Goal: Task Accomplishment & Management: Manage account settings

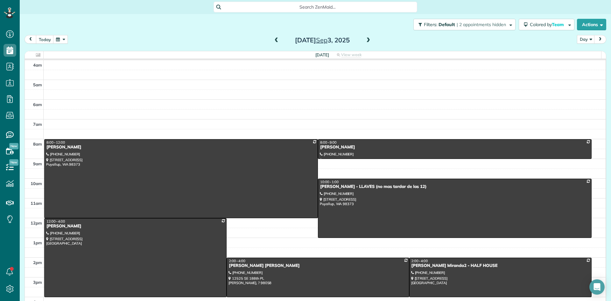
scroll to position [59, 0]
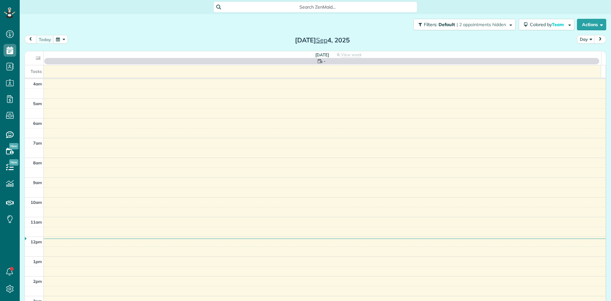
scroll to position [59, 0]
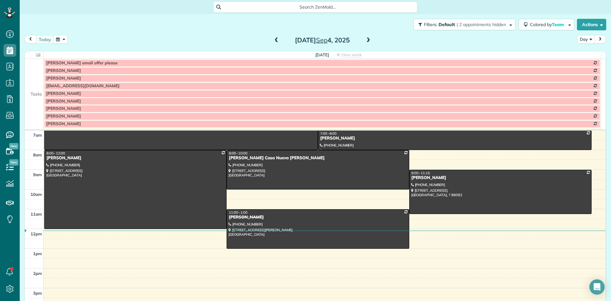
click at [275, 40] on span at bounding box center [276, 41] width 7 height 6
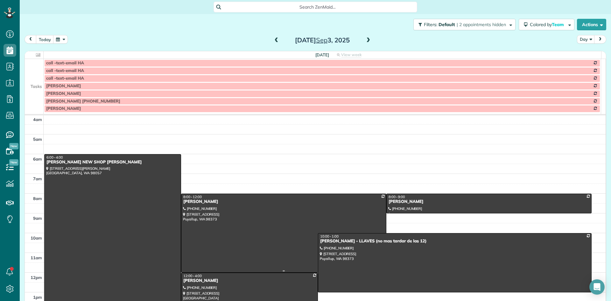
scroll to position [0, 0]
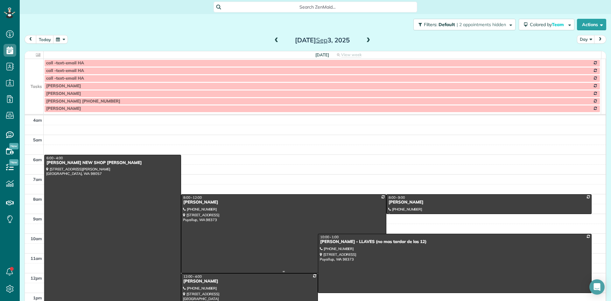
click at [198, 204] on div "Amy Murray" at bounding box center [283, 201] width 201 height 5
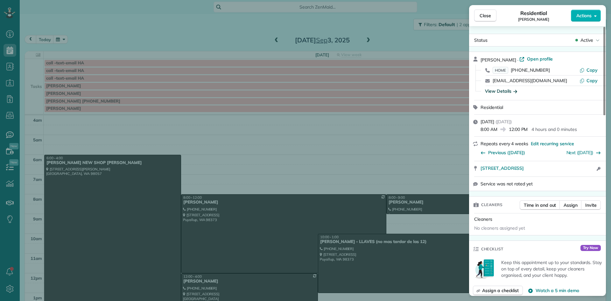
click at [494, 92] on div "View Details" at bounding box center [501, 91] width 32 height 6
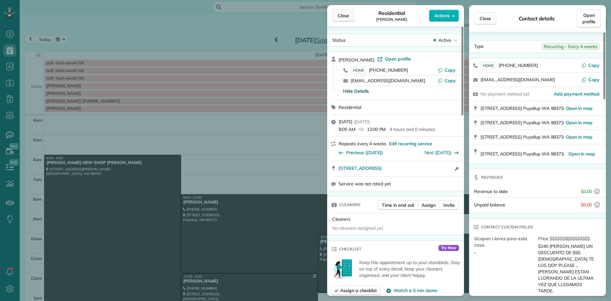
click at [350, 15] on button "Close" at bounding box center [343, 16] width 22 height 12
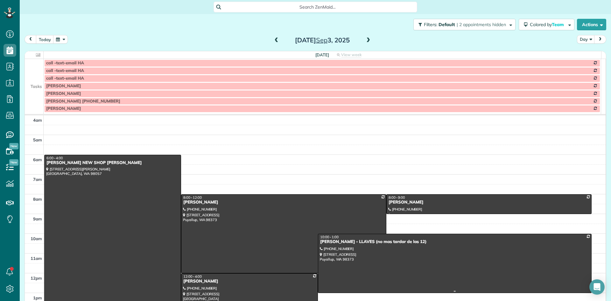
click at [340, 243] on div "Kim Kusisk - LLAVES (no mas tardar de las 12)" at bounding box center [455, 241] width 270 height 5
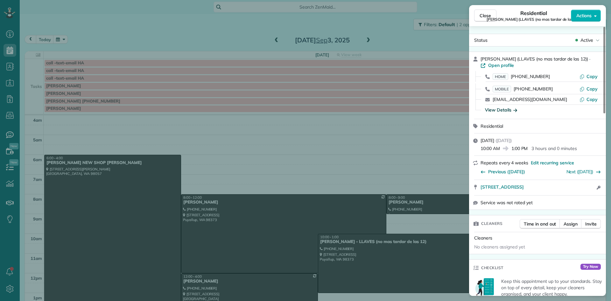
click at [497, 108] on div "View Details" at bounding box center [501, 110] width 32 height 6
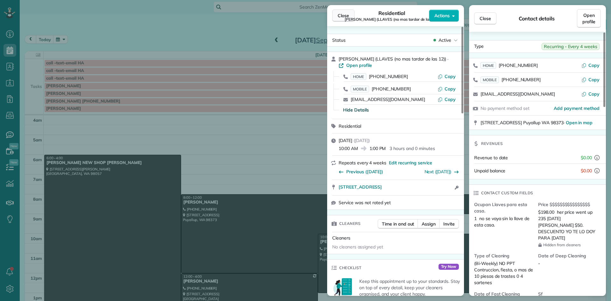
click at [341, 15] on span "Close" at bounding box center [342, 15] width 11 height 6
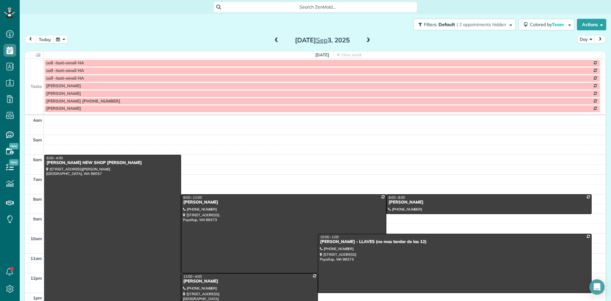
click at [366, 40] on span at bounding box center [368, 41] width 7 height 6
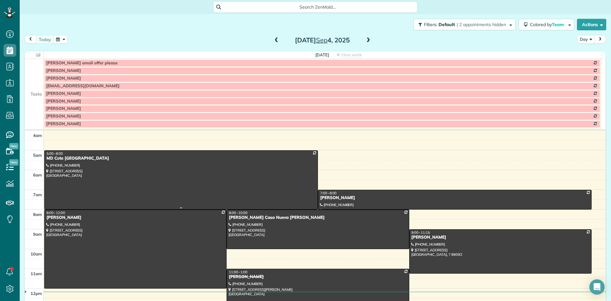
click at [66, 159] on div "MD Cote Maple Valley" at bounding box center [181, 158] width 270 height 5
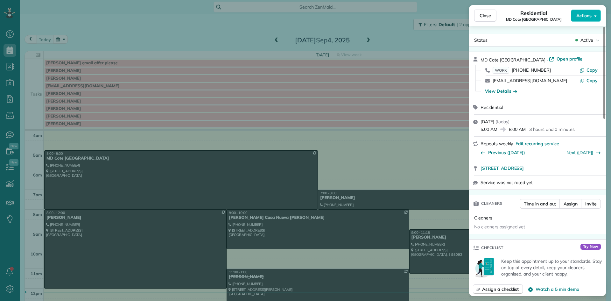
drag, startPoint x: 526, startPoint y: 59, endPoint x: 477, endPoint y: 62, distance: 49.7
click at [477, 62] on div "MD Cote Maple Valley · Open profile WORK (425) 413-1418 Copy spa@mdcote.net Cop…" at bounding box center [537, 76] width 137 height 48
click at [482, 16] on span "Close" at bounding box center [484, 15] width 11 height 6
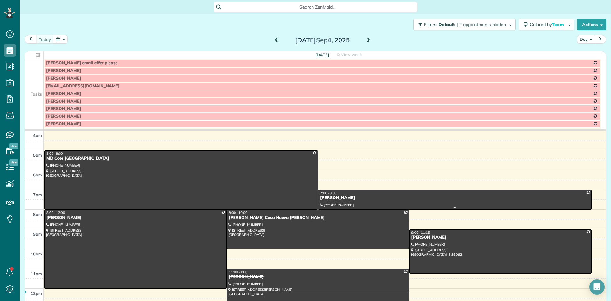
click at [330, 194] on span "7:00 - 8:00" at bounding box center [328, 193] width 17 height 4
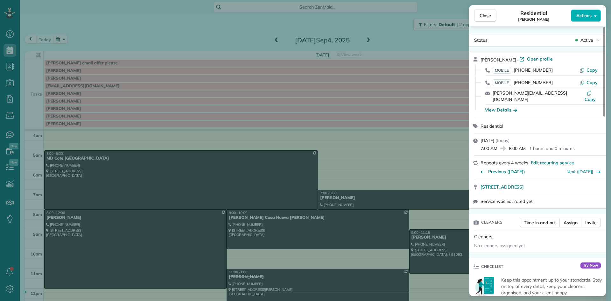
drag, startPoint x: 512, startPoint y: 59, endPoint x: 476, endPoint y: 58, distance: 36.0
click at [476, 58] on div "Christine Ayala · Open profile MOBILE (253) 329-2634 Copy MOBILE (253) 777-7533…" at bounding box center [537, 85] width 137 height 67
click at [499, 107] on div "View Details" at bounding box center [501, 110] width 32 height 6
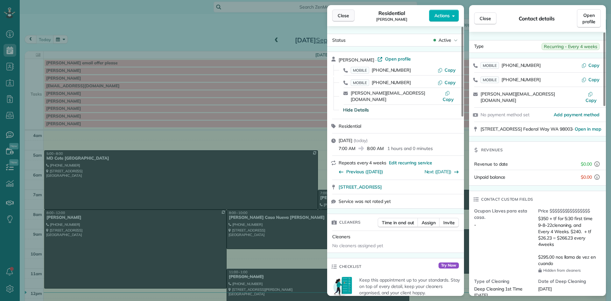
click at [344, 12] on button "Close" at bounding box center [343, 16] width 22 height 12
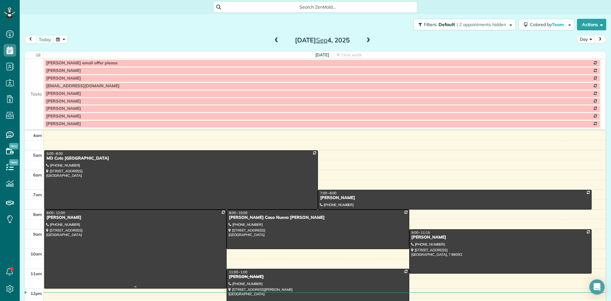
click at [55, 215] on div "[PERSON_NAME]" at bounding box center [135, 217] width 178 height 5
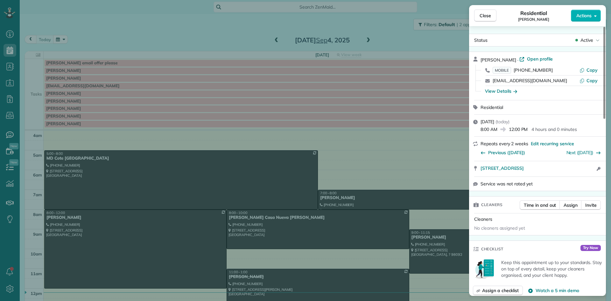
drag, startPoint x: 512, startPoint y: 59, endPoint x: 476, endPoint y: 59, distance: 36.6
click at [476, 59] on div "Joanna Stenzel · Open profile MOBILE (425) 829-5656 Copy joannakay24@gmail.com …" at bounding box center [537, 76] width 137 height 48
click at [495, 93] on div "View Details" at bounding box center [501, 91] width 32 height 6
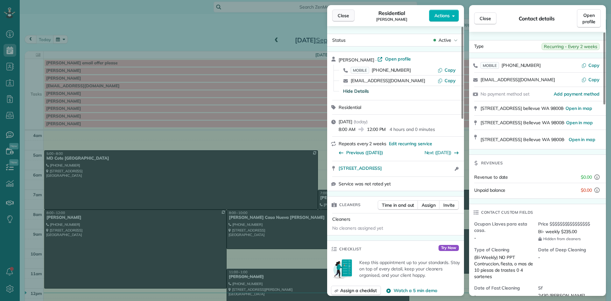
click at [345, 17] on span "Close" at bounding box center [342, 15] width 11 height 6
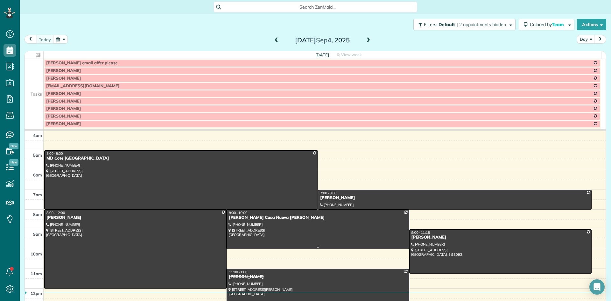
click at [248, 219] on div "Shannon Casa Nueva Kelliher" at bounding box center [317, 217] width 178 height 5
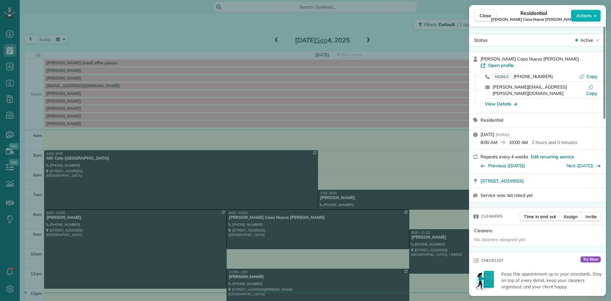
drag, startPoint x: 541, startPoint y: 58, endPoint x: 478, endPoint y: 59, distance: 63.3
click at [478, 59] on div "Shannon Casa Nueva Kelliher · Open profile MOBILE (425) 422-8662 Copy shannon@k…" at bounding box center [537, 82] width 137 height 61
click at [499, 101] on div "View Details" at bounding box center [501, 104] width 32 height 6
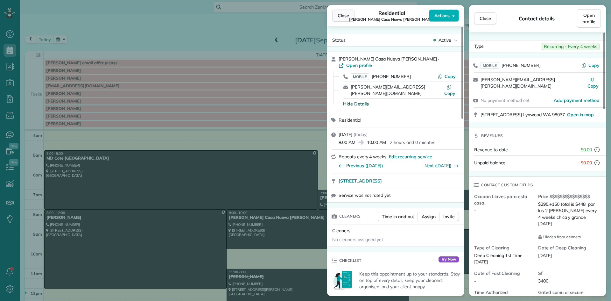
click at [344, 17] on span "Close" at bounding box center [342, 15] width 11 height 6
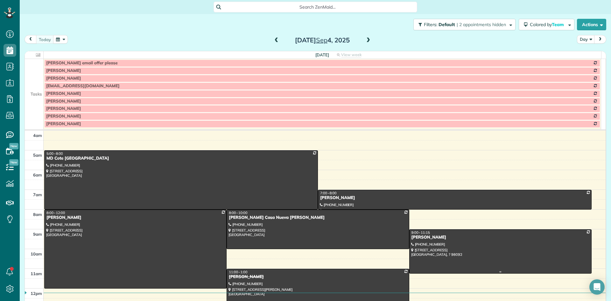
click at [413, 239] on div "Laurie Redelf" at bounding box center [500, 236] width 178 height 5
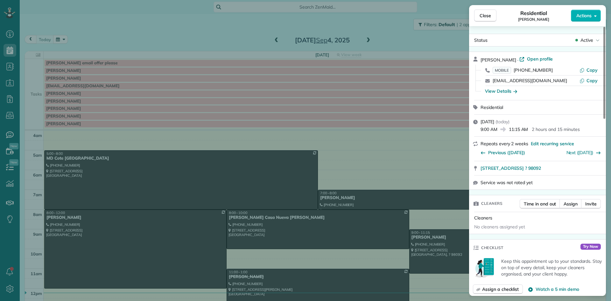
drag, startPoint x: 508, startPoint y: 58, endPoint x: 480, endPoint y: 57, distance: 27.4
click at [480, 57] on div "Laurie Redelf · Open profile" at bounding box center [541, 59] width 122 height 7
drag, startPoint x: 484, startPoint y: 20, endPoint x: 485, endPoint y: 17, distance: 3.6
click at [484, 20] on button "Close" at bounding box center [485, 16] width 22 height 12
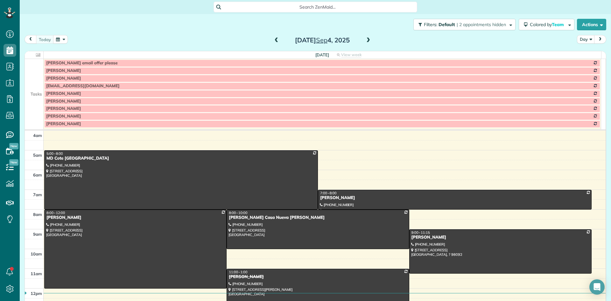
click at [365, 40] on span at bounding box center [368, 41] width 7 height 6
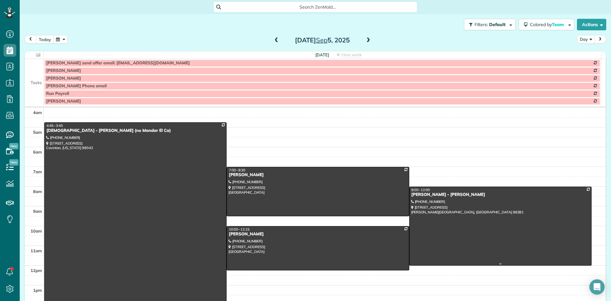
click at [417, 196] on div "Alison Richards - Monica" at bounding box center [500, 194] width 178 height 5
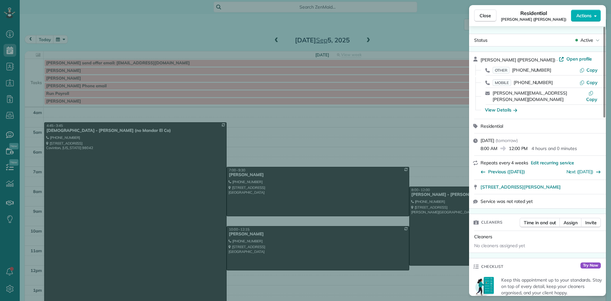
drag, startPoint x: 512, startPoint y: 60, endPoint x: 478, endPoint y: 60, distance: 33.4
click at [478, 60] on div "Alison Richards (Monica) · Open profile OTHER (253) 301-8331 Copy MOBILE (253) …" at bounding box center [537, 85] width 137 height 67
click at [503, 107] on div "View Details" at bounding box center [501, 110] width 32 height 6
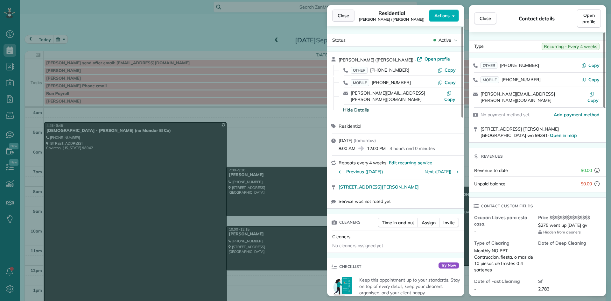
click at [337, 17] on button "Close" at bounding box center [343, 16] width 22 height 12
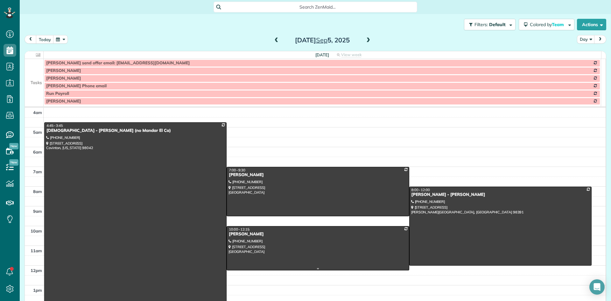
click at [238, 233] on div "Alison Bellamy" at bounding box center [317, 233] width 178 height 5
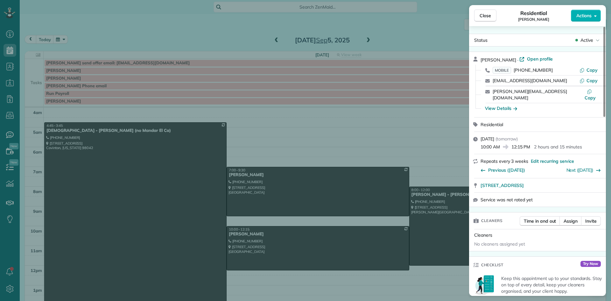
drag, startPoint x: 512, startPoint y: 59, endPoint x: 480, endPoint y: 57, distance: 32.2
click at [480, 57] on div "Alison Bellamy · Open profile MOBILE (206) 853-6151 Copy pearceheating@gmail.co…" at bounding box center [537, 84] width 137 height 65
click at [500, 105] on div "View Details" at bounding box center [501, 108] width 32 height 6
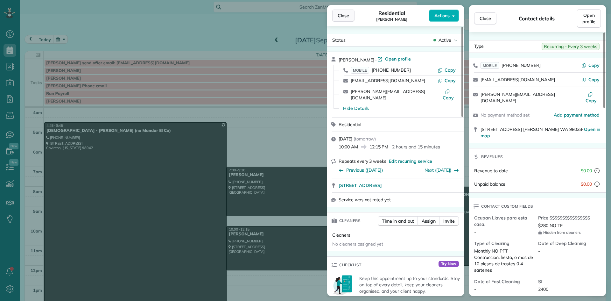
click at [343, 15] on span "Close" at bounding box center [342, 15] width 11 height 6
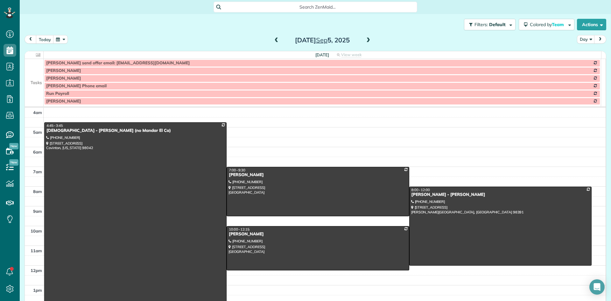
click at [365, 41] on span at bounding box center [368, 41] width 7 height 6
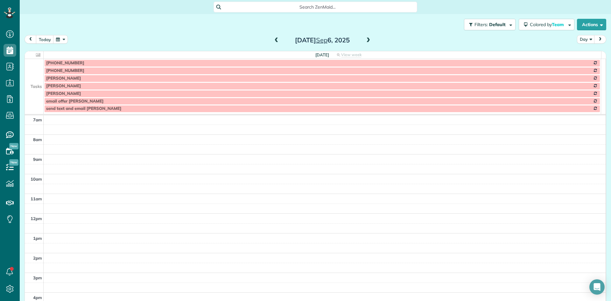
click at [365, 41] on span at bounding box center [368, 41] width 7 height 6
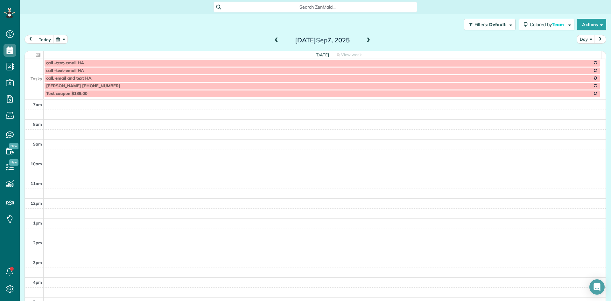
click at [365, 42] on span at bounding box center [368, 41] width 7 height 6
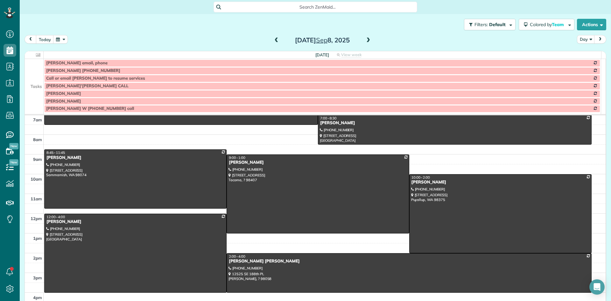
click at [598, 82] on div "Tasks Alex Charles email, phone Alicia Dzerenko 206-697-2091 Call or email Jan …" at bounding box center [315, 86] width 581 height 55
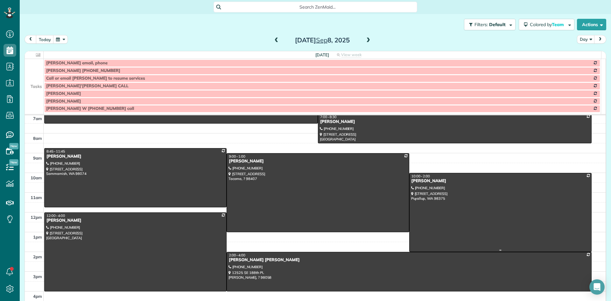
scroll to position [64, 0]
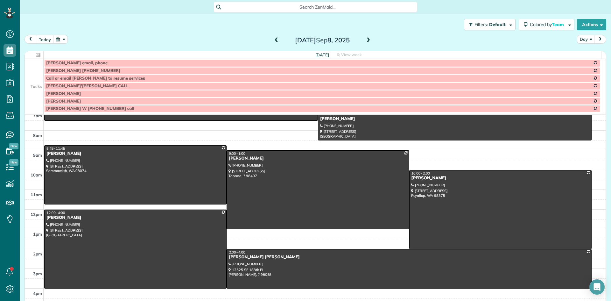
click at [274, 43] on span at bounding box center [276, 41] width 7 height 6
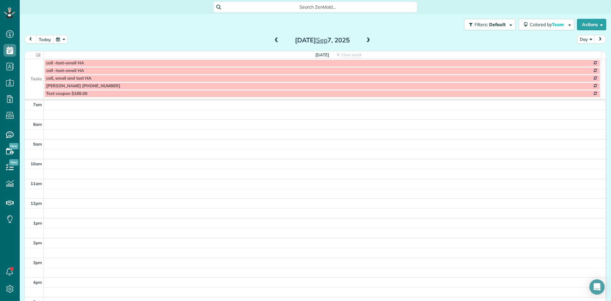
click at [274, 43] on span at bounding box center [276, 41] width 7 height 6
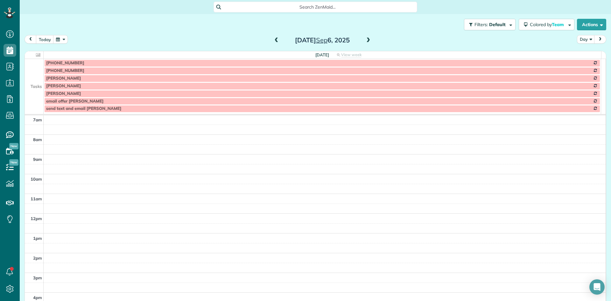
click at [274, 44] on span at bounding box center [276, 41] width 7 height 10
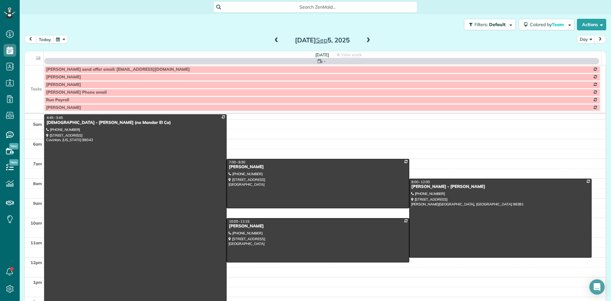
scroll to position [0, 0]
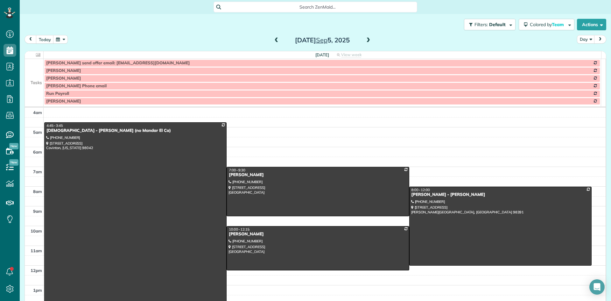
click at [274, 40] on span at bounding box center [276, 41] width 7 height 6
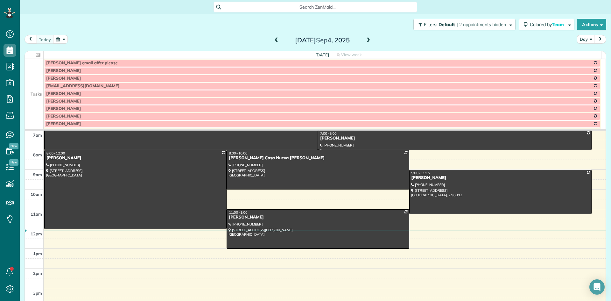
click at [274, 40] on span at bounding box center [276, 41] width 7 height 6
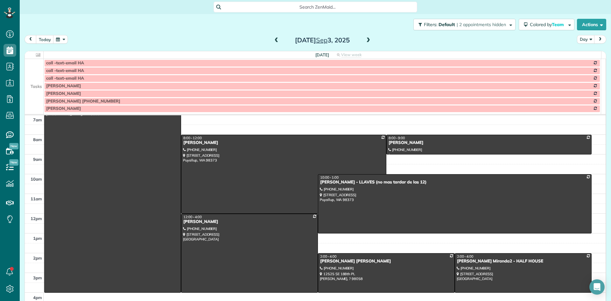
click at [274, 43] on span at bounding box center [276, 41] width 7 height 6
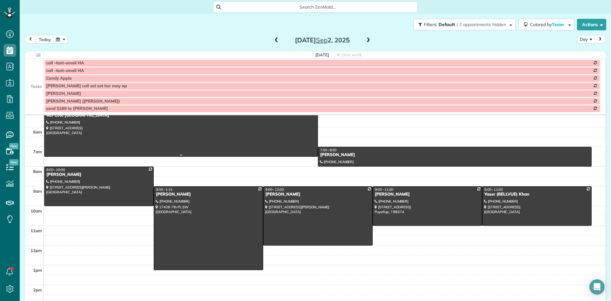
scroll to position [0, 0]
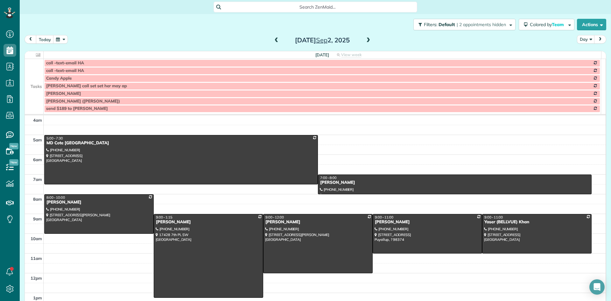
click at [365, 41] on span at bounding box center [368, 41] width 7 height 6
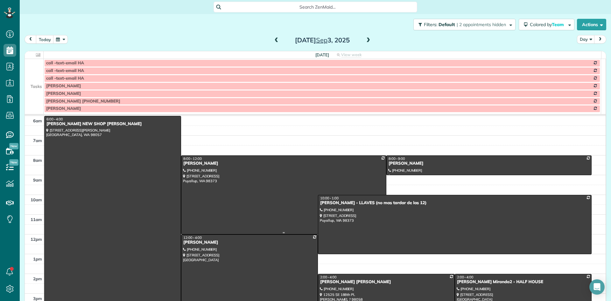
scroll to position [28, 0]
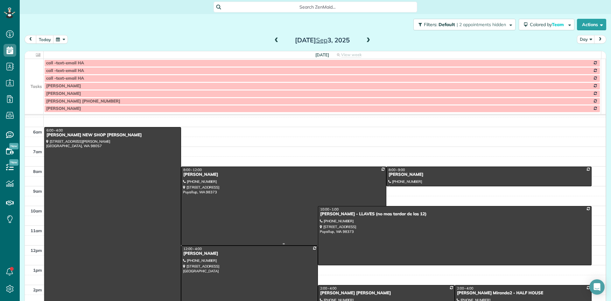
click at [191, 176] on div "Amy Murray" at bounding box center [283, 174] width 201 height 5
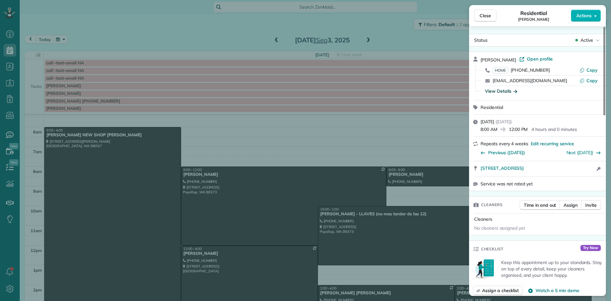
click at [504, 92] on div "View Details" at bounding box center [501, 91] width 32 height 6
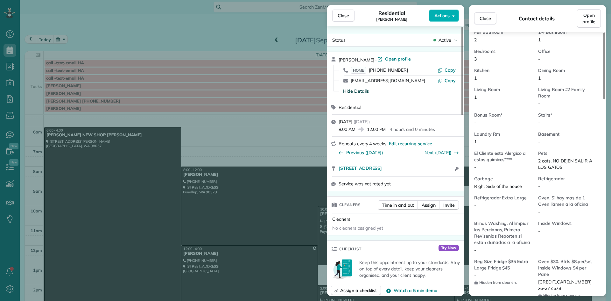
scroll to position [449, 0]
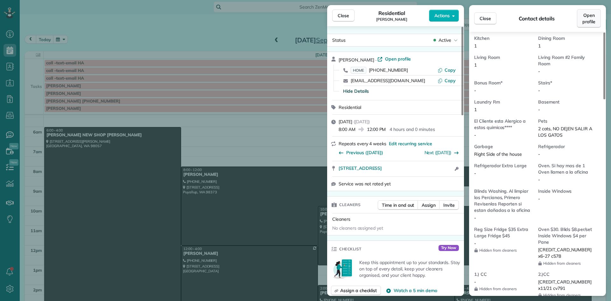
click at [588, 19] on span "Open profile" at bounding box center [588, 18] width 13 height 13
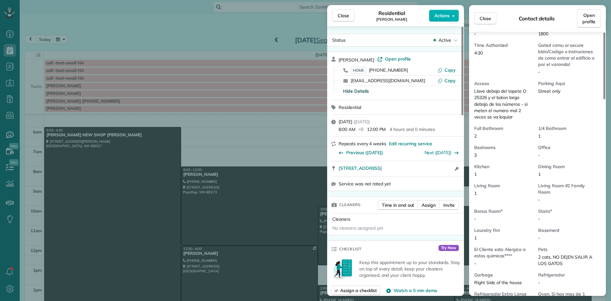
scroll to position [192, 0]
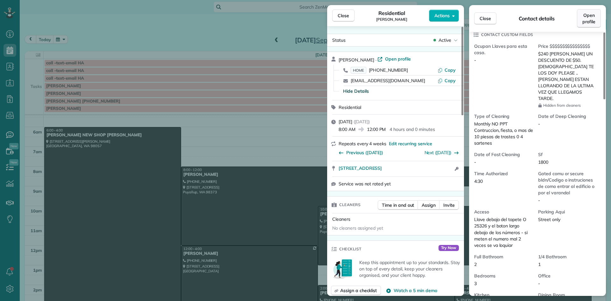
click at [584, 19] on span "Open profile" at bounding box center [588, 18] width 13 height 13
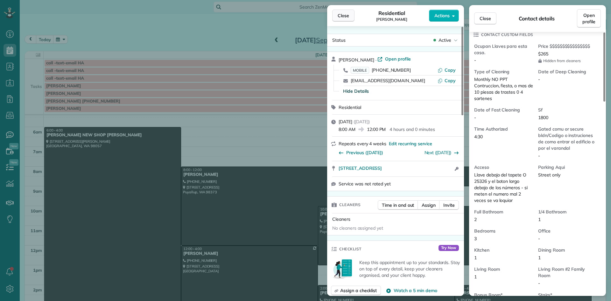
click at [346, 16] on span "Close" at bounding box center [342, 15] width 11 height 6
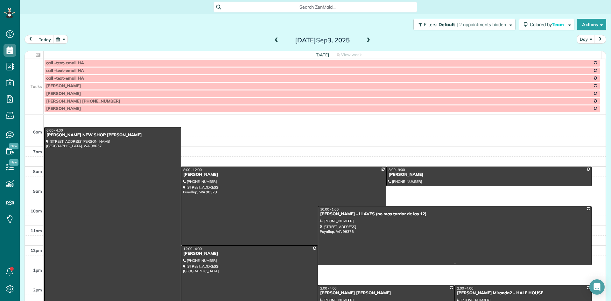
click at [329, 213] on div "Kim Kusisk - LLAVES (no mas tardar de las 12)" at bounding box center [455, 213] width 270 height 5
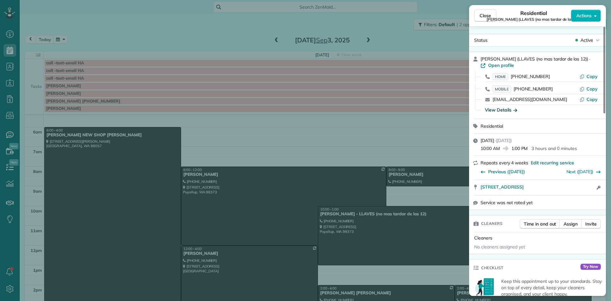
click at [494, 110] on div "View Details" at bounding box center [501, 110] width 32 height 6
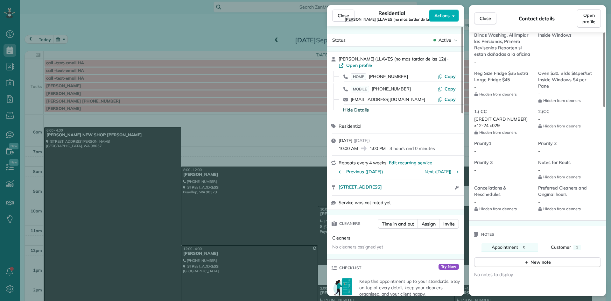
scroll to position [506, 0]
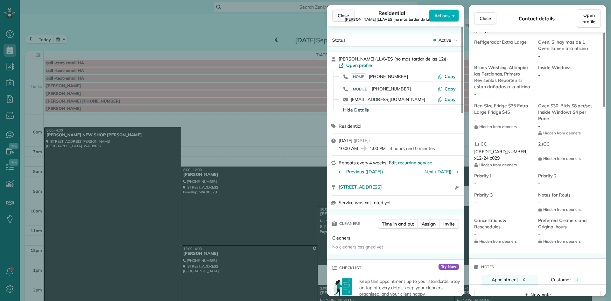
click at [344, 17] on span "Close" at bounding box center [342, 15] width 11 height 6
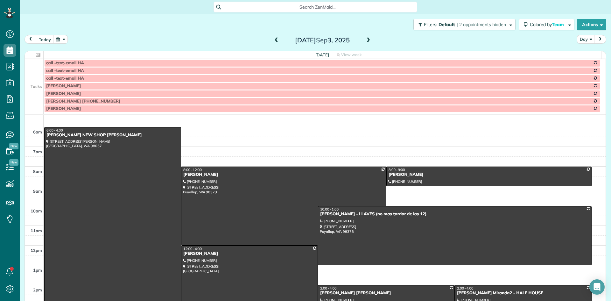
click at [367, 37] on span at bounding box center [368, 41] width 7 height 10
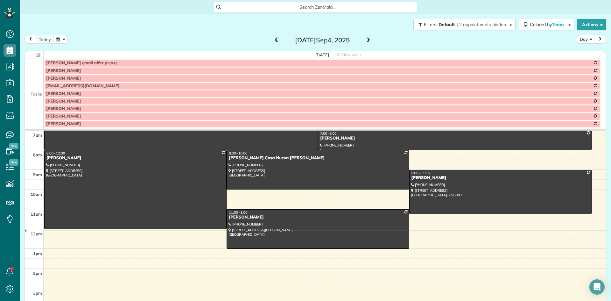
click at [366, 41] on span at bounding box center [368, 41] width 7 height 6
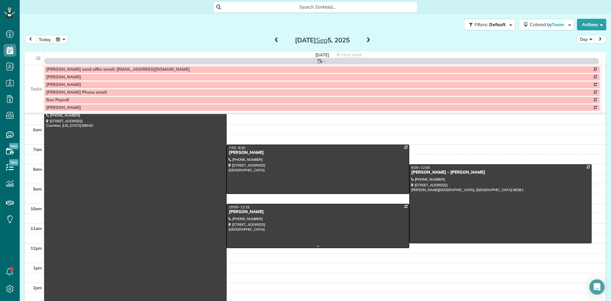
scroll to position [28, 0]
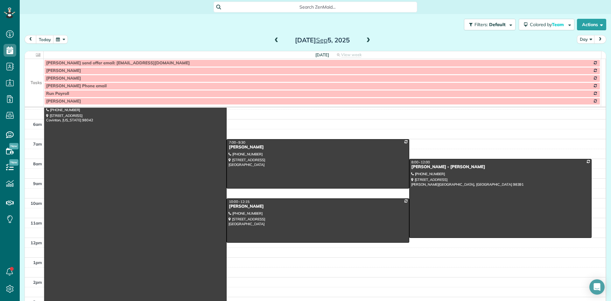
click at [273, 40] on span at bounding box center [276, 41] width 7 height 6
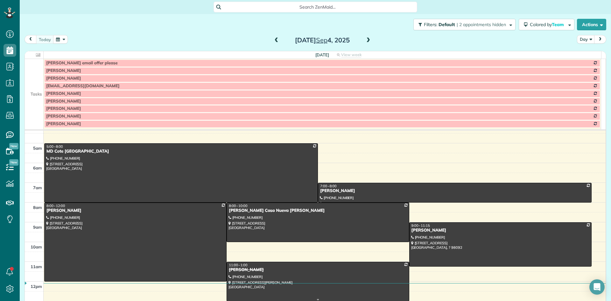
scroll to position [0, 0]
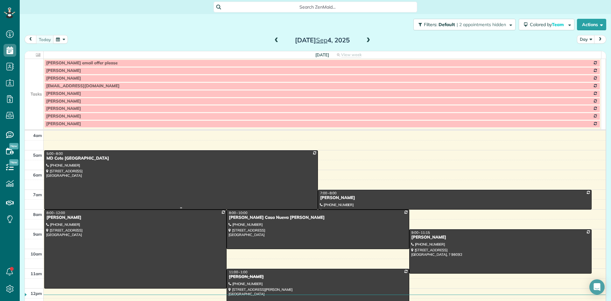
click at [54, 159] on div "MD Cote Maple Valley" at bounding box center [181, 158] width 270 height 5
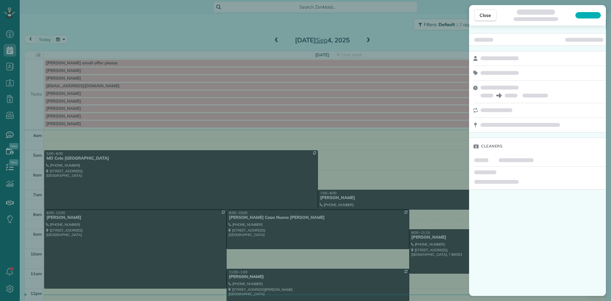
click at [78, 163] on div "Close Cleaners" at bounding box center [305, 150] width 611 height 301
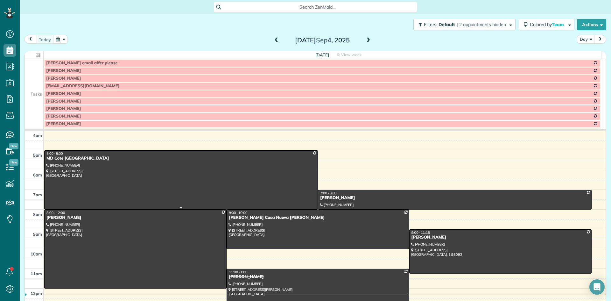
click at [66, 158] on div "MD Cote Maple Valley" at bounding box center [181, 158] width 270 height 5
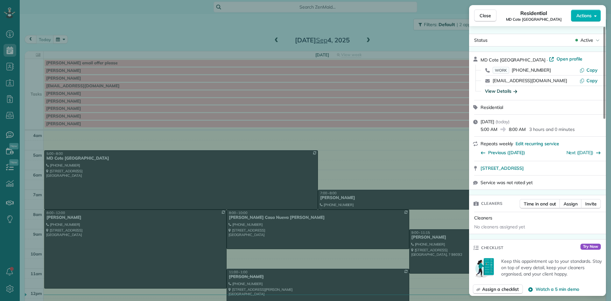
click at [496, 91] on div "View Details" at bounding box center [501, 91] width 32 height 6
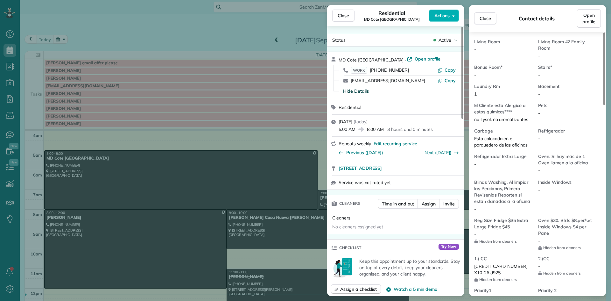
scroll to position [416, 0]
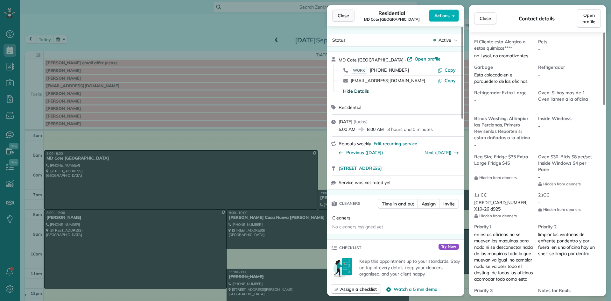
click at [350, 14] on button "Close" at bounding box center [343, 16] width 22 height 12
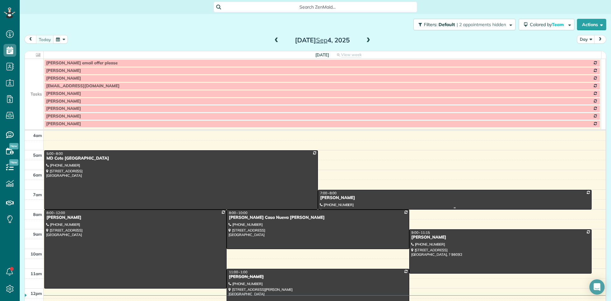
click at [324, 196] on div "Christine Ayala" at bounding box center [455, 197] width 270 height 5
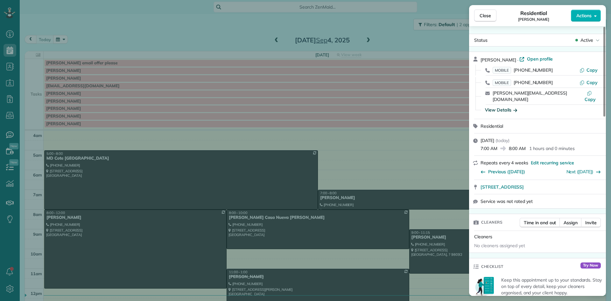
click at [500, 107] on div "View Details" at bounding box center [501, 110] width 32 height 6
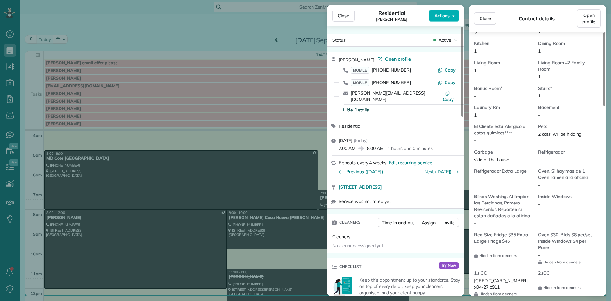
scroll to position [416, 0]
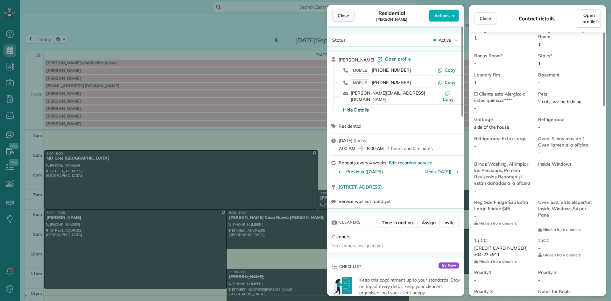
click at [342, 17] on span "Close" at bounding box center [342, 15] width 11 height 6
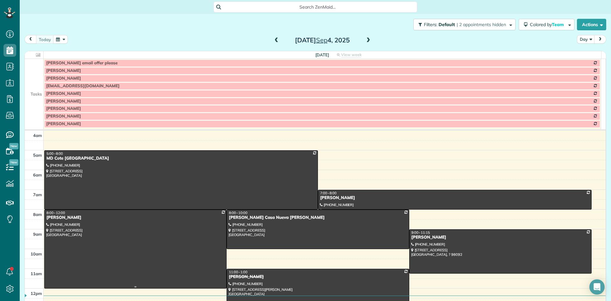
click at [53, 216] on div "[PERSON_NAME]" at bounding box center [135, 217] width 178 height 5
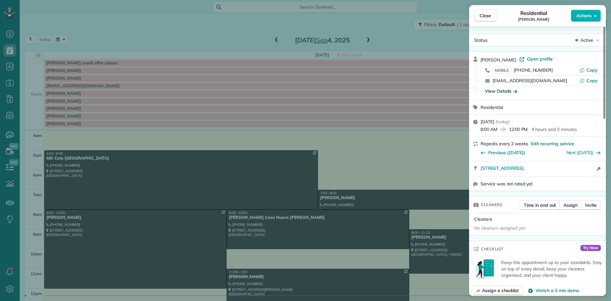
click at [502, 90] on div "View Details" at bounding box center [501, 91] width 32 height 6
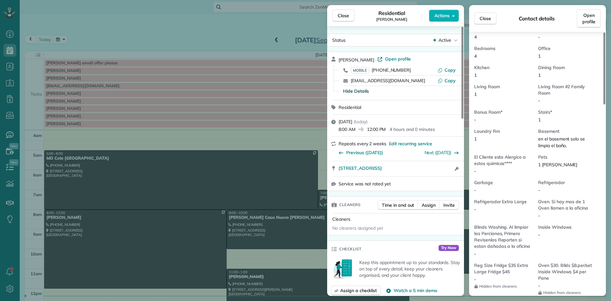
scroll to position [418, 0]
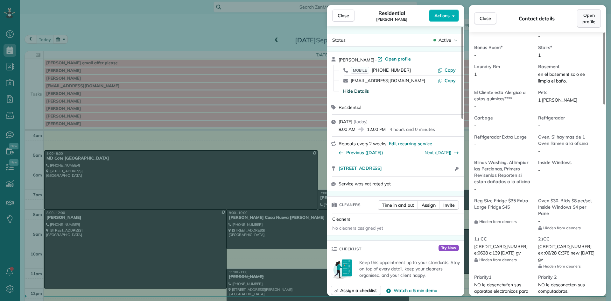
click at [586, 21] on span "Open profile" at bounding box center [588, 18] width 13 height 13
click at [348, 15] on span "Close" at bounding box center [342, 15] width 11 height 6
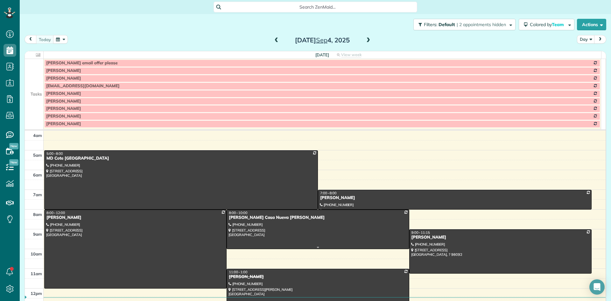
click at [233, 219] on div "Shannon Casa Nueva Kelliher" at bounding box center [317, 217] width 178 height 5
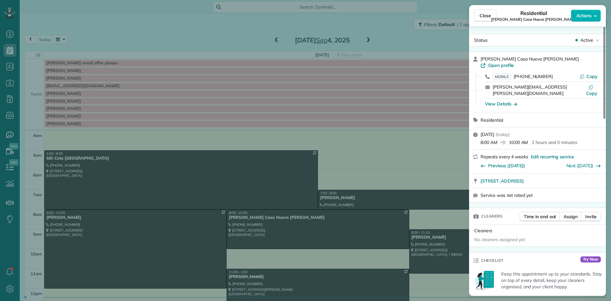
click at [502, 101] on div "View Details" at bounding box center [501, 104] width 32 height 6
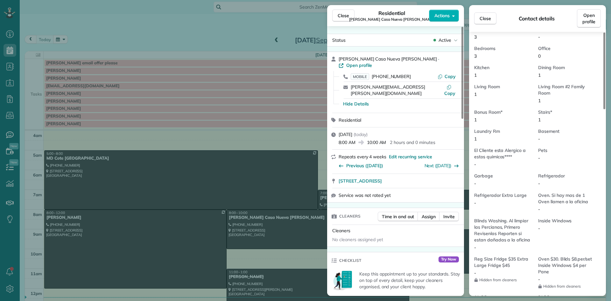
scroll to position [385, 0]
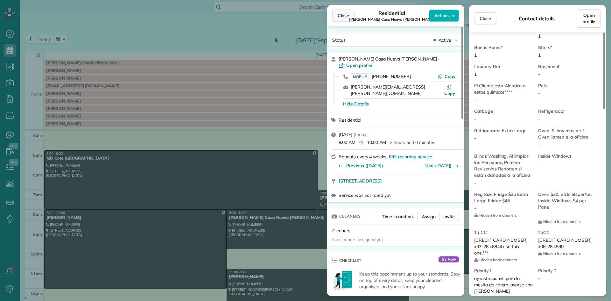
click at [344, 16] on span "Close" at bounding box center [342, 15] width 11 height 6
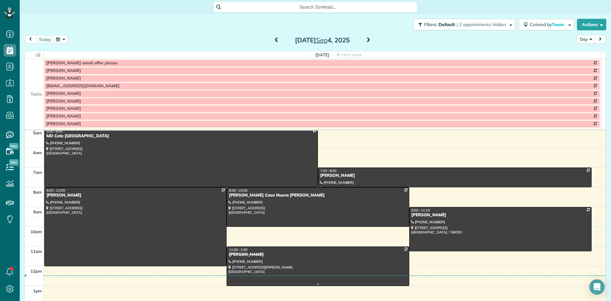
scroll to position [32, 0]
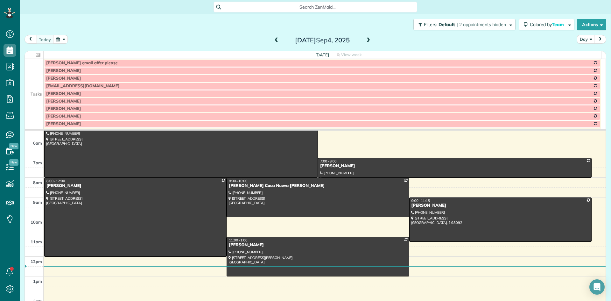
click at [365, 41] on span at bounding box center [368, 41] width 7 height 6
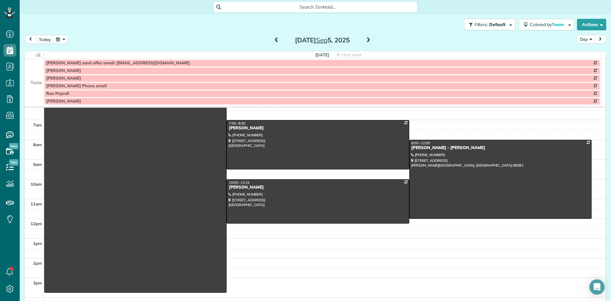
scroll to position [0, 0]
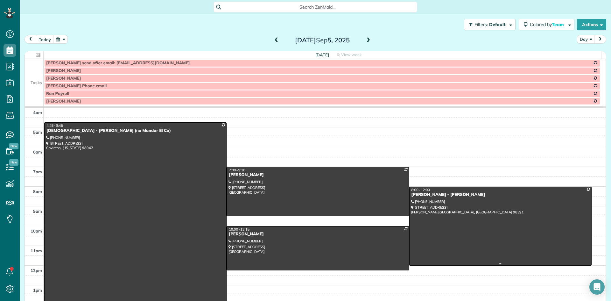
click at [411, 195] on div "Alison Richards - Monica" at bounding box center [500, 194] width 178 height 5
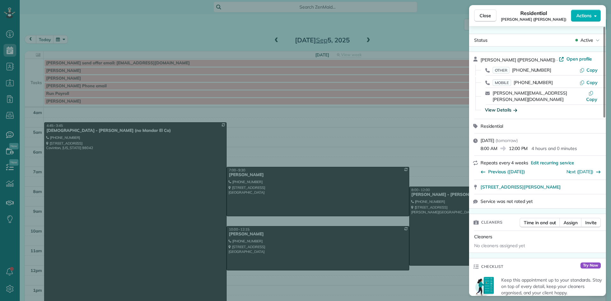
click at [496, 107] on div "View Details" at bounding box center [501, 110] width 32 height 6
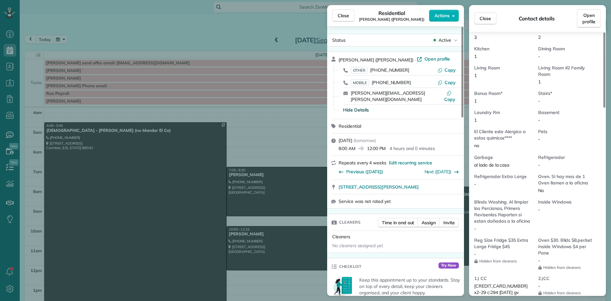
scroll to position [386, 0]
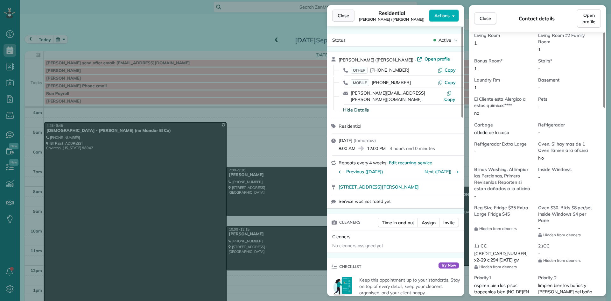
click at [344, 17] on span "Close" at bounding box center [342, 15] width 11 height 6
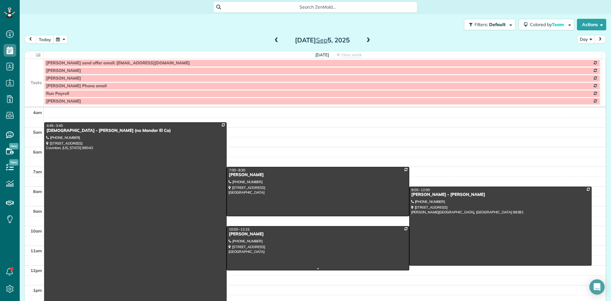
click at [243, 236] on div "Alison Bellamy" at bounding box center [317, 233] width 178 height 5
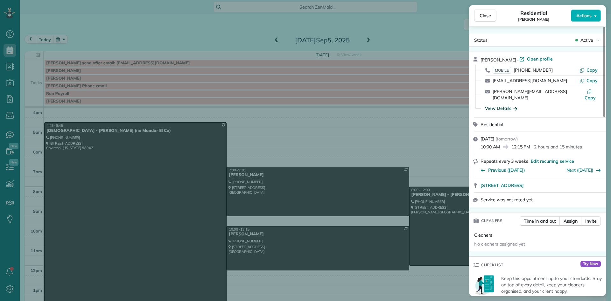
click at [500, 105] on div "View Details" at bounding box center [501, 108] width 32 height 6
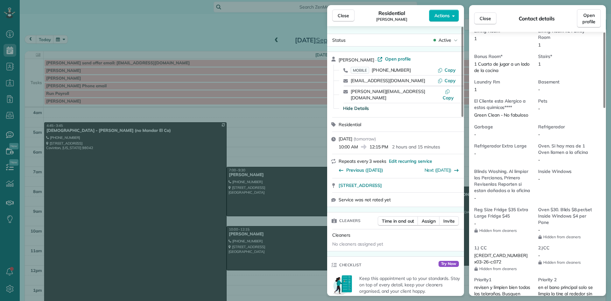
scroll to position [448, 0]
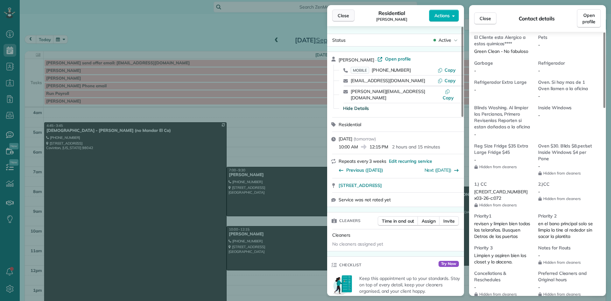
click at [343, 17] on span "Close" at bounding box center [342, 15] width 11 height 6
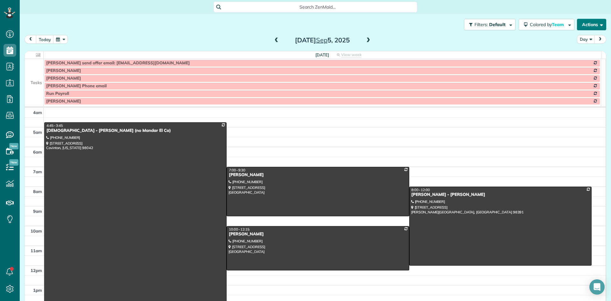
click at [581, 26] on button "Actions" at bounding box center [591, 24] width 29 height 11
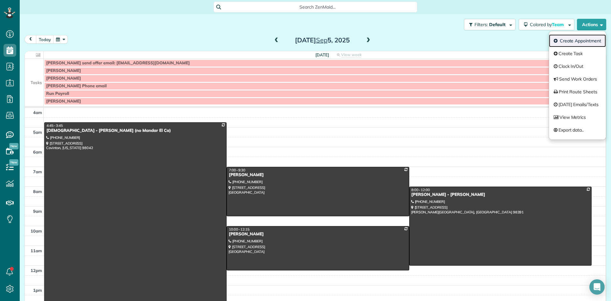
click at [570, 42] on link "Create Appointment" at bounding box center [577, 40] width 57 height 13
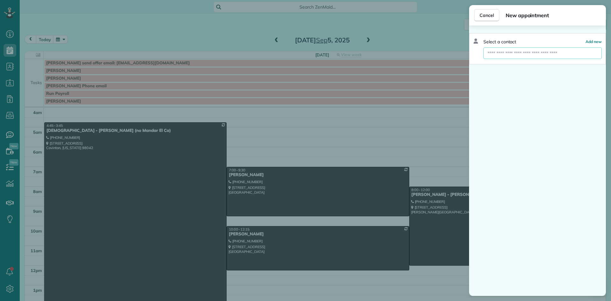
click at [511, 52] on input "text" at bounding box center [542, 52] width 118 height 11
click at [503, 50] on input "*****" at bounding box center [542, 52] width 118 height 11
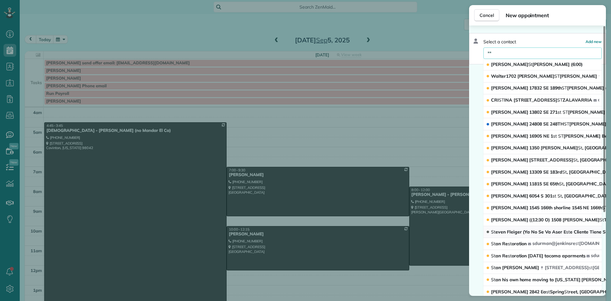
click at [517, 230] on span "St even Fleiger (Ya No Se Va Aser E st e Cliente Tiene Sus Animales A Dentro De…" at bounding box center [585, 232] width 189 height 6
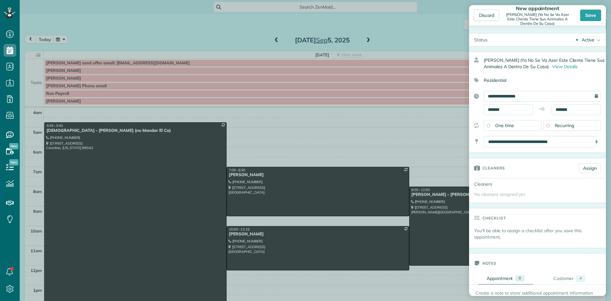
click at [430, 37] on div "Discard New appointment Steven Fleiger (Ya No Se Va Aser Este Cliente Tiene Sus…" at bounding box center [305, 150] width 611 height 301
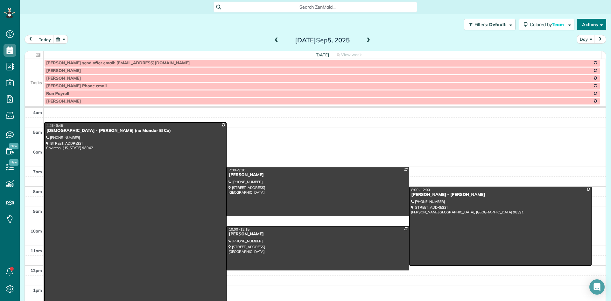
click at [598, 24] on span "button" at bounding box center [600, 24] width 5 height 5
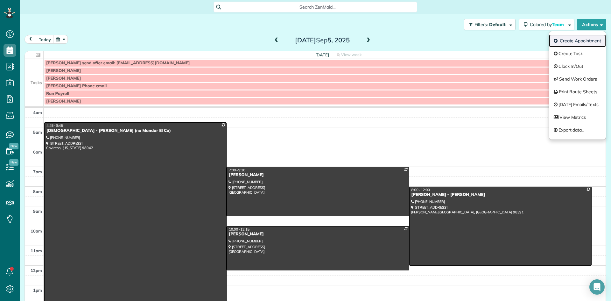
click at [562, 40] on link "Create Appointment" at bounding box center [577, 40] width 57 height 13
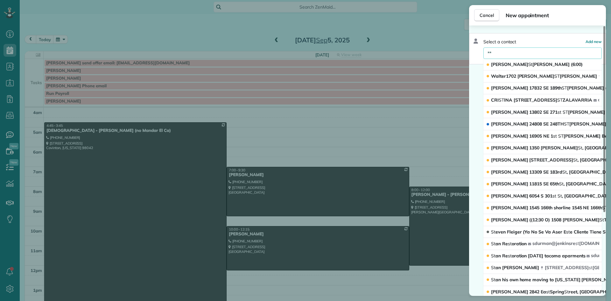
click at [504, 51] on input "**" at bounding box center [542, 52] width 118 height 11
type input "***"
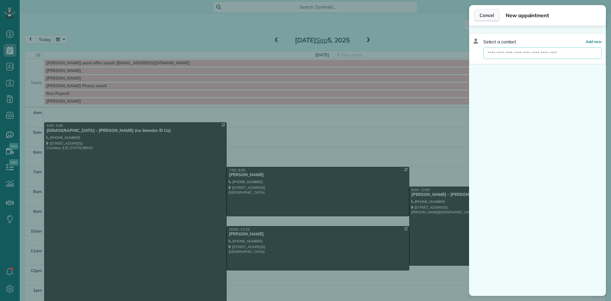
click at [487, 15] on span "Cancel" at bounding box center [486, 15] width 14 height 6
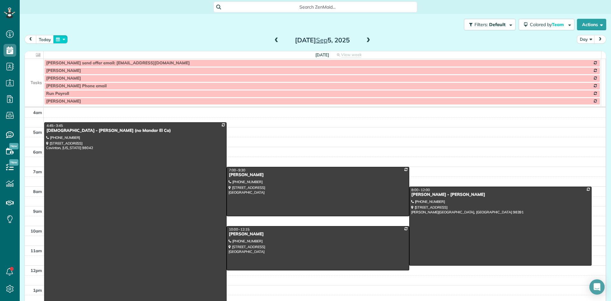
click at [59, 39] on button "button" at bounding box center [60, 39] width 15 height 9
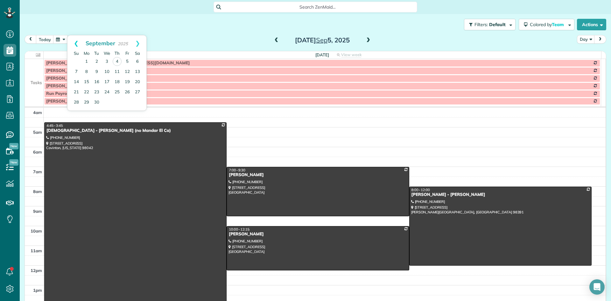
click at [75, 43] on link "Prev" at bounding box center [75, 43] width 17 height 16
click at [138, 59] on link "7" at bounding box center [137, 61] width 10 height 10
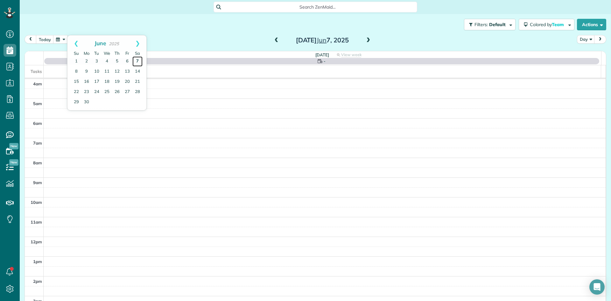
scroll to position [59, 0]
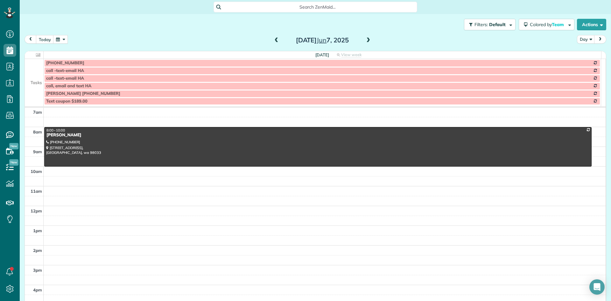
click at [57, 39] on button "button" at bounding box center [60, 39] width 15 height 9
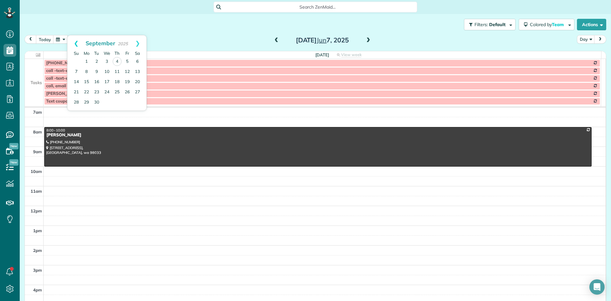
click at [75, 44] on link "Prev" at bounding box center [75, 43] width 17 height 16
click at [137, 70] on link "14" at bounding box center [137, 71] width 10 height 10
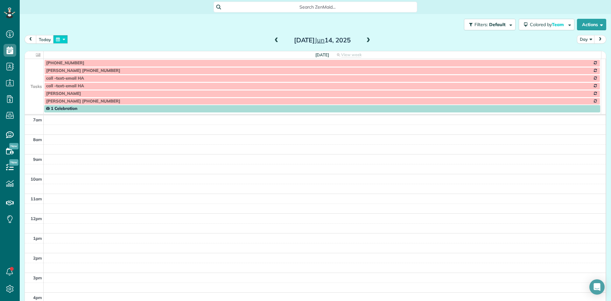
click at [65, 40] on button "button" at bounding box center [60, 39] width 15 height 9
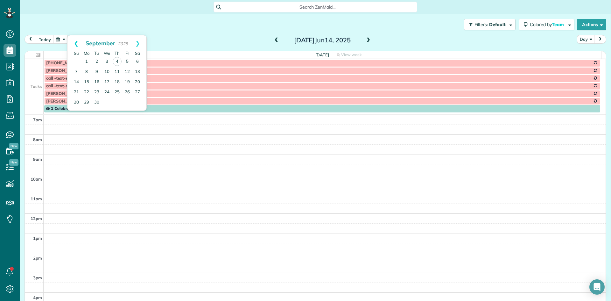
click at [72, 42] on link "Prev" at bounding box center [75, 43] width 17 height 16
click at [73, 43] on link "Prev" at bounding box center [75, 43] width 17 height 16
click at [138, 82] on link "21" at bounding box center [137, 82] width 10 height 10
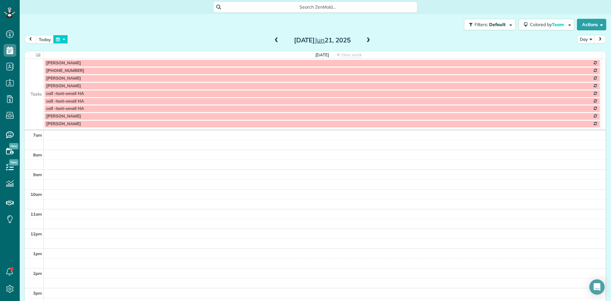
click at [59, 40] on button "button" at bounding box center [60, 39] width 15 height 9
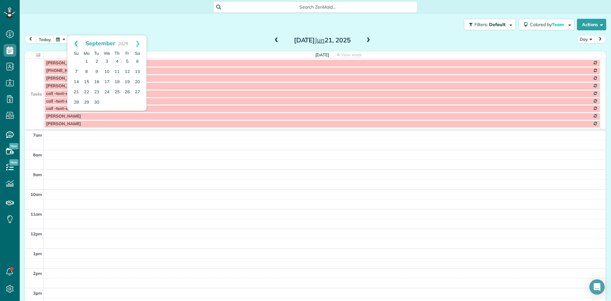
click at [76, 43] on link "Prev" at bounding box center [75, 43] width 17 height 16
click at [137, 91] on link "28" at bounding box center [137, 92] width 10 height 10
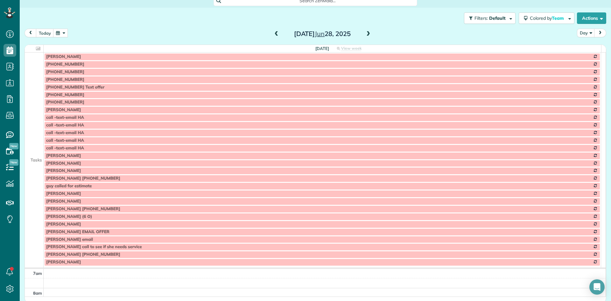
scroll to position [8, 0]
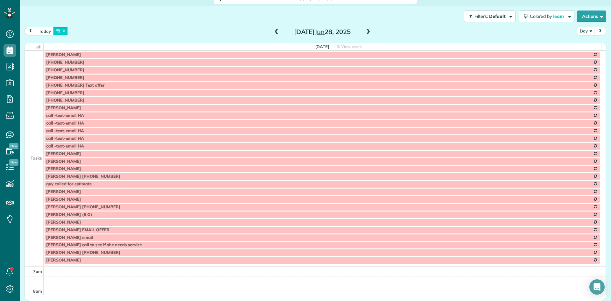
click at [61, 28] on button "button" at bounding box center [60, 31] width 15 height 9
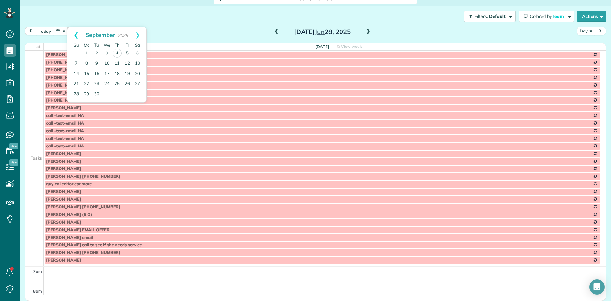
click at [75, 36] on link "Prev" at bounding box center [75, 35] width 17 height 16
click at [136, 53] on link "5" at bounding box center [137, 53] width 10 height 10
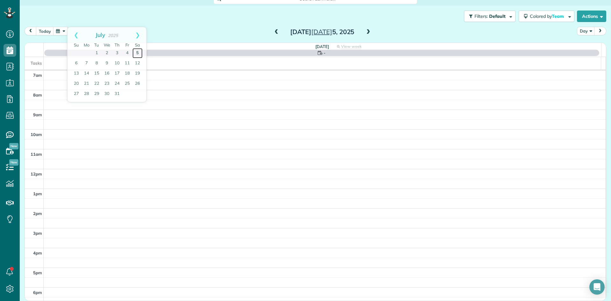
scroll to position [8, 0]
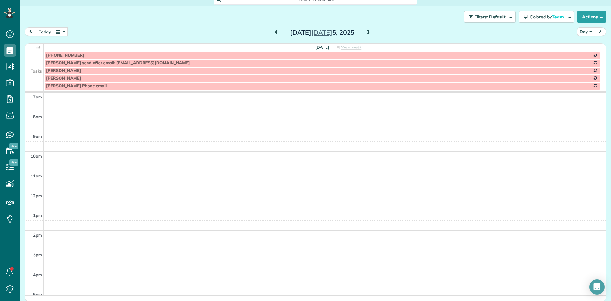
click at [59, 31] on button "button" at bounding box center [60, 31] width 15 height 9
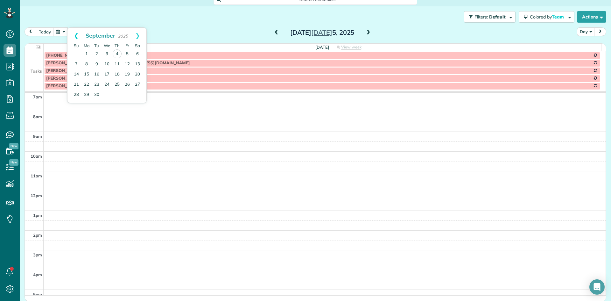
click at [75, 36] on link "Prev" at bounding box center [75, 36] width 17 height 16
click at [137, 64] on link "12" at bounding box center [137, 64] width 10 height 10
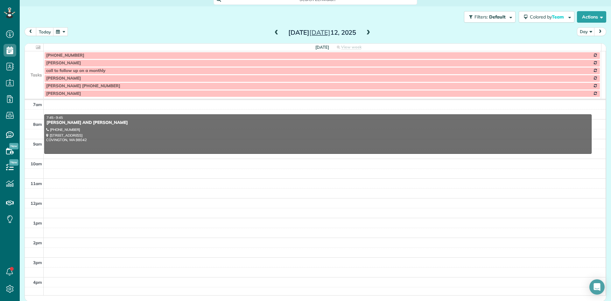
drag, startPoint x: 68, startPoint y: 127, endPoint x: 70, endPoint y: 122, distance: 5.1
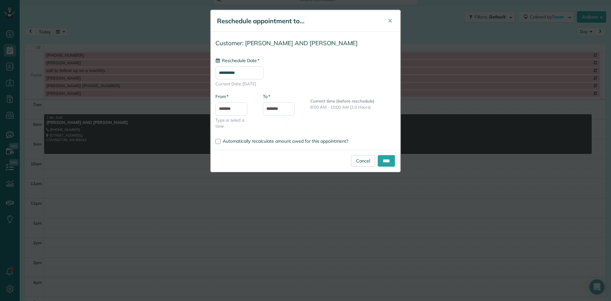
click at [242, 72] on input "**********" at bounding box center [239, 72] width 48 height 13
click at [284, 85] on link "Next" at bounding box center [285, 88] width 17 height 16
click at [275, 105] on link "5" at bounding box center [275, 106] width 10 height 10
type input "**********"
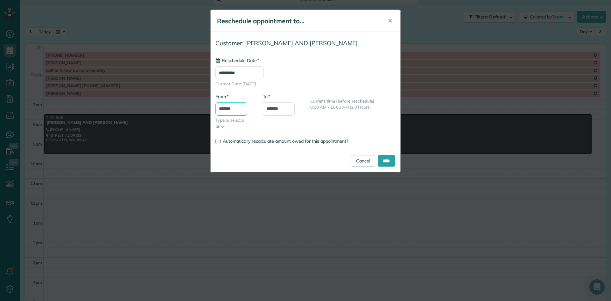
click at [239, 107] on input "*******" at bounding box center [231, 108] width 32 height 13
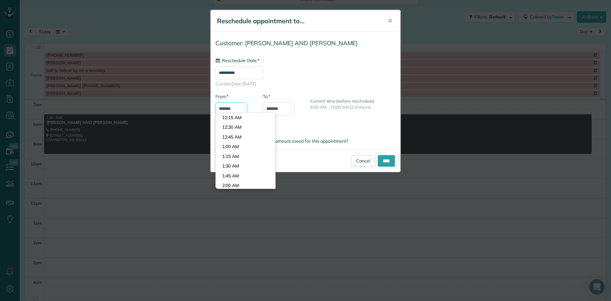
scroll to position [282, 0]
type input "*******"
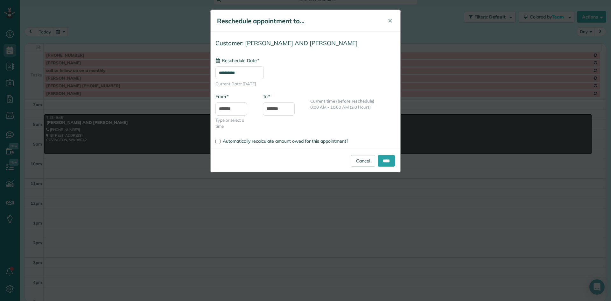
click at [240, 136] on body "Dashboard Scheduling Calendar View List View Dispatch View - Weekly scheduling …" at bounding box center [305, 150] width 611 height 301
click at [385, 162] on input "****" at bounding box center [386, 160] width 17 height 11
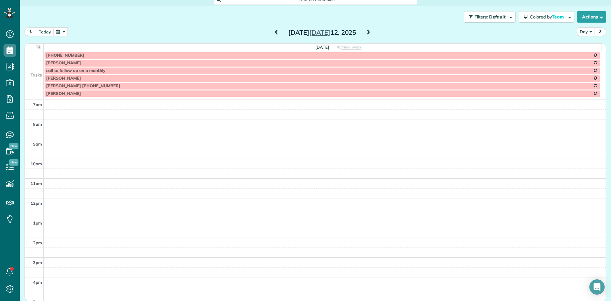
click at [42, 34] on button "today" at bounding box center [45, 31] width 18 height 9
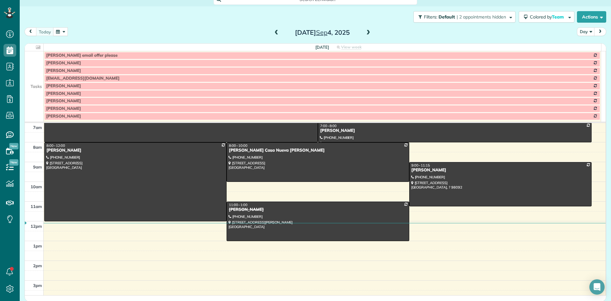
click at [366, 33] on span at bounding box center [368, 33] width 7 height 6
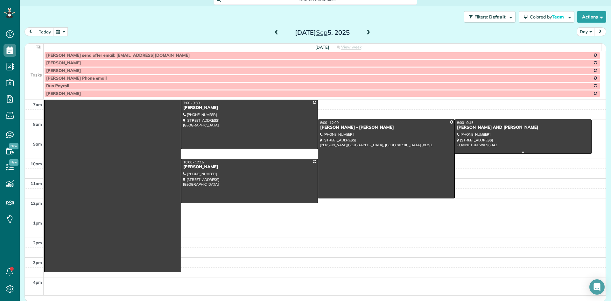
click at [459, 125] on div "KATHY AND STEVE WILSON" at bounding box center [522, 127] width 133 height 5
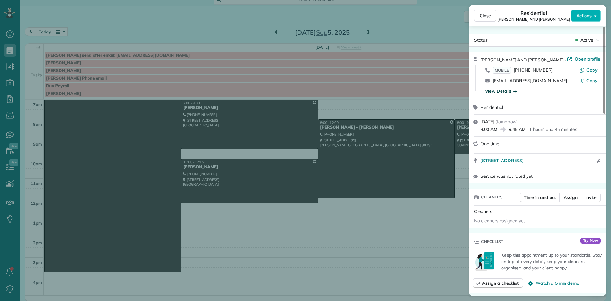
click at [500, 90] on div "View Details" at bounding box center [501, 91] width 32 height 6
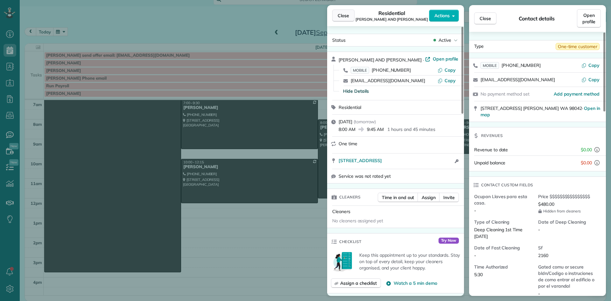
click at [346, 13] on span "Close" at bounding box center [342, 15] width 11 height 6
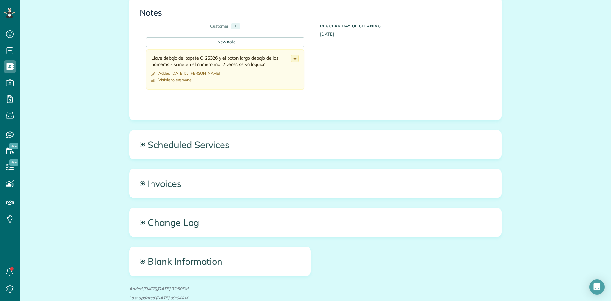
scroll to position [850, 0]
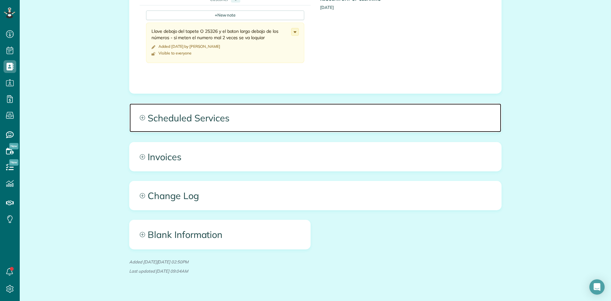
click at [197, 105] on span "Scheduled Services" at bounding box center [315, 117] width 372 height 29
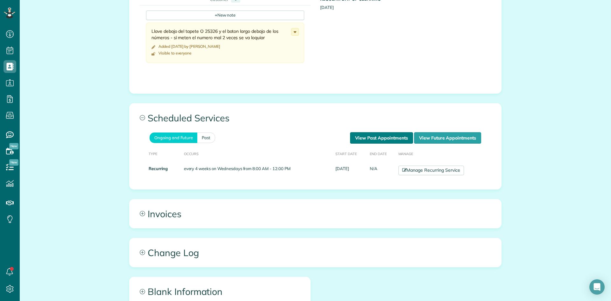
click at [383, 132] on link "View Past Appointments" at bounding box center [381, 137] width 63 height 11
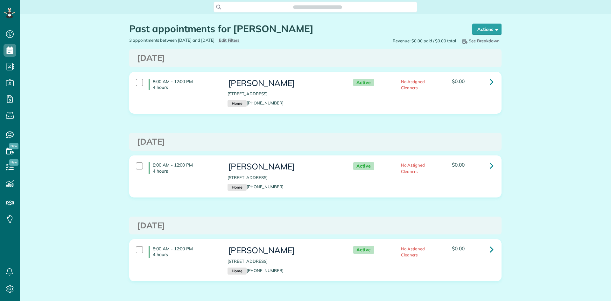
scroll to position [3, 3]
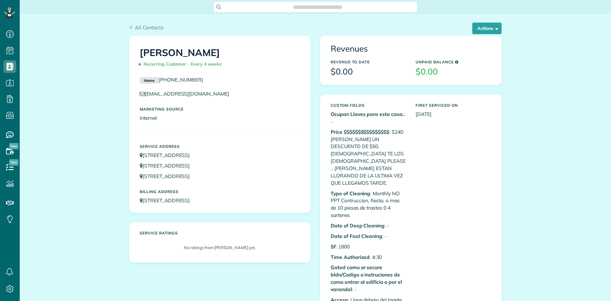
scroll to position [3, 3]
click at [479, 25] on button "Actions" at bounding box center [486, 28] width 29 height 11
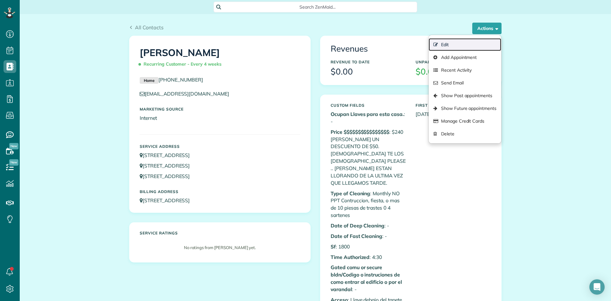
click at [470, 43] on link "Edit" at bounding box center [464, 44] width 73 height 13
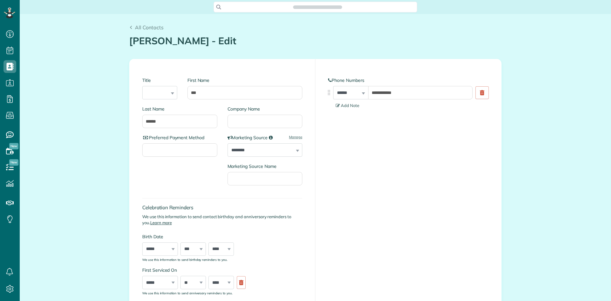
type input "**********"
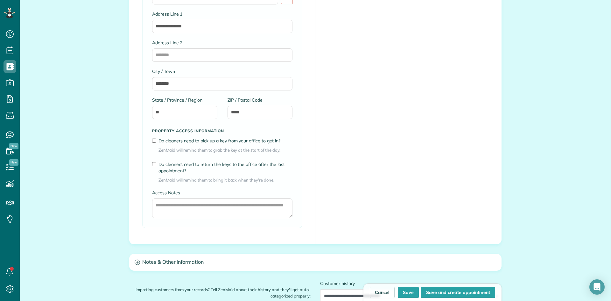
scroll to position [891, 0]
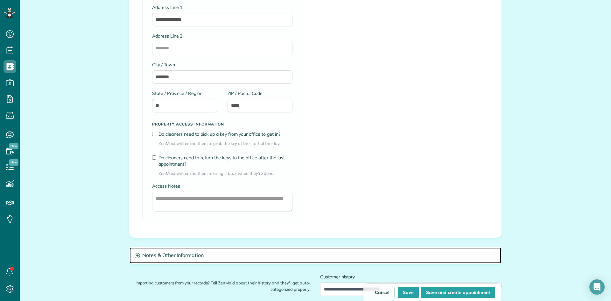
click at [181, 257] on h3 "Notes & Other Information" at bounding box center [315, 255] width 372 height 16
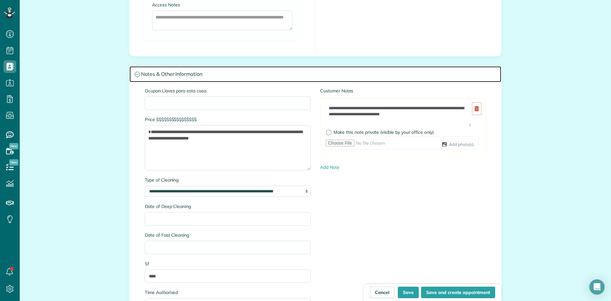
scroll to position [1082, 0]
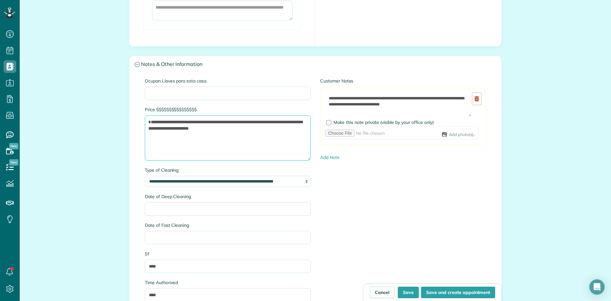
drag, startPoint x: 292, startPoint y: 128, endPoint x: 143, endPoint y: 124, distance: 148.3
click at [145, 124] on textarea "**********" at bounding box center [228, 137] width 166 height 45
click at [326, 157] on link "Add Note" at bounding box center [329, 157] width 19 height 6
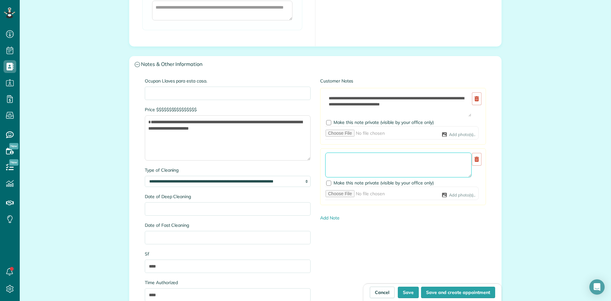
click at [326, 156] on textarea at bounding box center [398, 164] width 146 height 25
paste textarea "**********"
type textarea "**********"
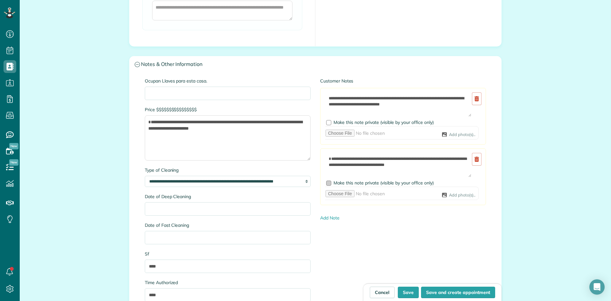
click at [326, 181] on div at bounding box center [328, 182] width 5 height 5
click at [296, 130] on textarea "**********" at bounding box center [228, 137] width 166 height 45
click at [208, 131] on textarea "**********" at bounding box center [228, 137] width 166 height 45
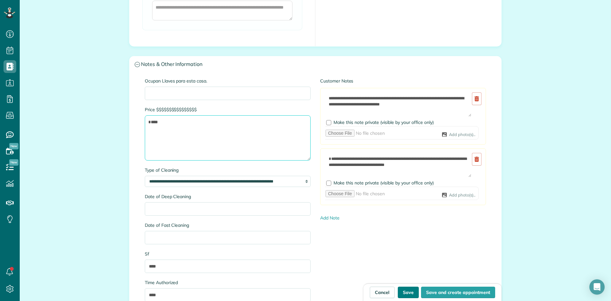
type textarea "****"
click at [410, 293] on button "Save" at bounding box center [408, 291] width 21 height 11
type input "**********"
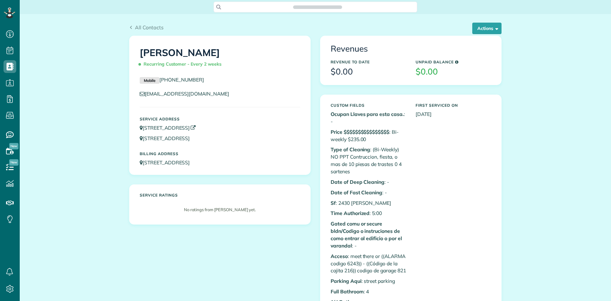
scroll to position [3, 3]
click at [479, 25] on button "Actions" at bounding box center [486, 28] width 29 height 11
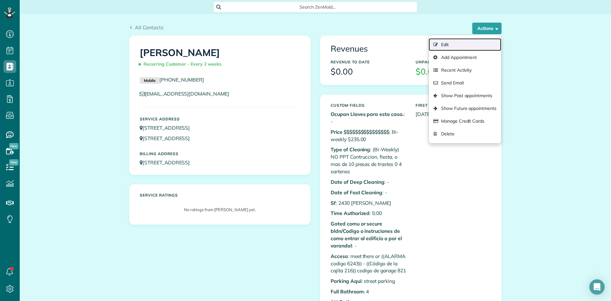
click at [456, 45] on link "Edit" at bounding box center [464, 44] width 73 height 13
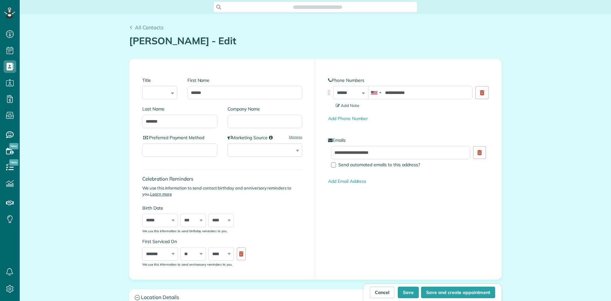
type input "**********"
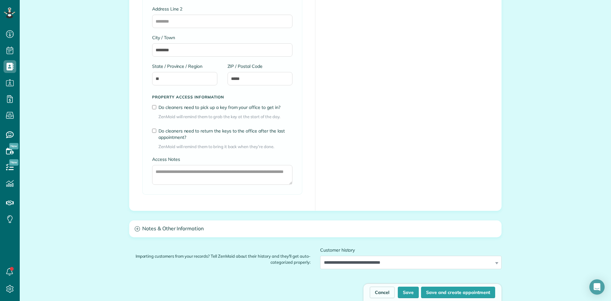
scroll to position [668, 0]
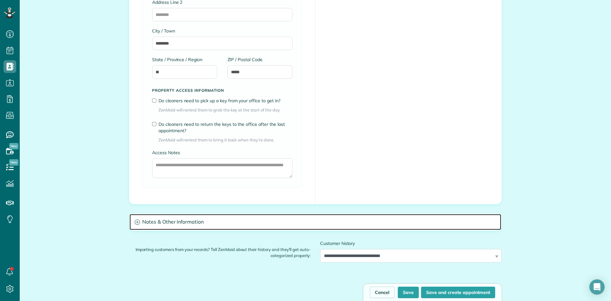
click at [183, 220] on h3 "Notes & Other Information" at bounding box center [315, 222] width 372 height 16
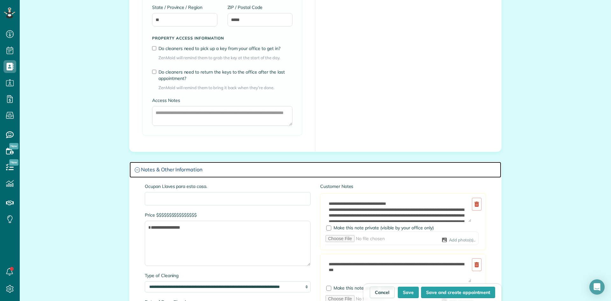
scroll to position [732, 0]
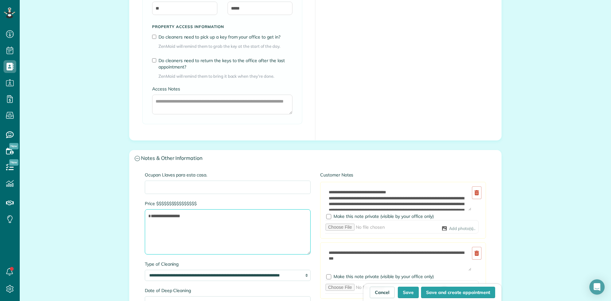
click at [181, 217] on textarea "**********" at bounding box center [228, 231] width 166 height 45
click at [191, 216] on textarea "**********" at bounding box center [228, 231] width 166 height 45
drag, startPoint x: 219, startPoint y: 216, endPoint x: 241, endPoint y: 226, distance: 23.4
click at [241, 226] on textarea "**********" at bounding box center [228, 231] width 166 height 45
type textarea "**********"
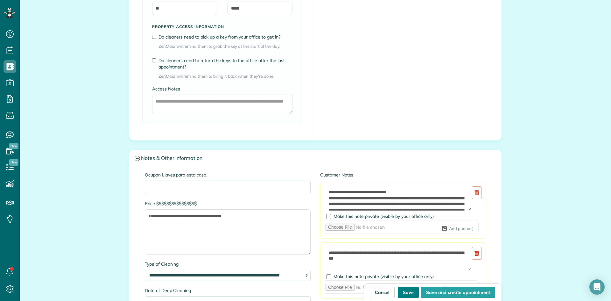
click at [407, 291] on button "Save" at bounding box center [408, 291] width 21 height 11
type input "**********"
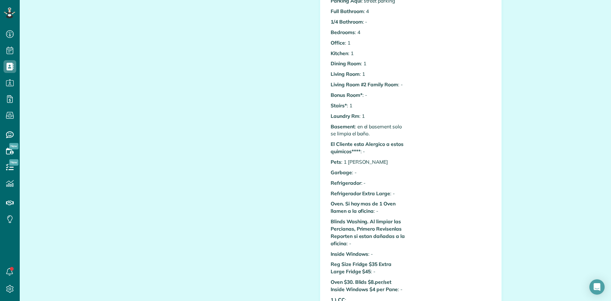
scroll to position [286, 0]
